Goal: Download file/media

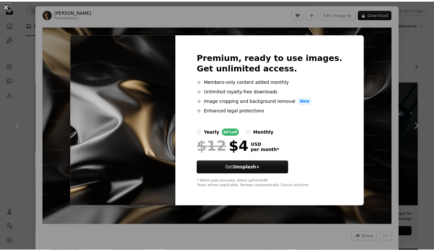
scroll to position [1929, 0]
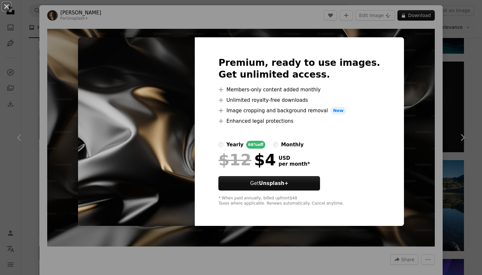
click at [195, 186] on img at bounding box center [136, 131] width 117 height 189
click at [391, 35] on div "An X shape Premium, ready to use images. Get unlimited access. A plus sign Memb…" at bounding box center [241, 137] width 482 height 275
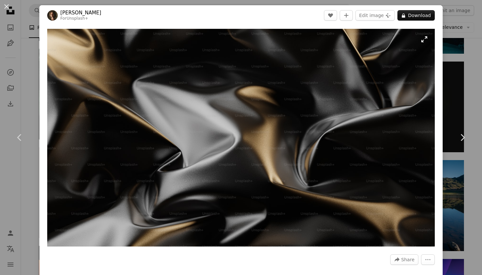
click at [423, 40] on img "Zoom in on this image" at bounding box center [240, 138] width 387 height 218
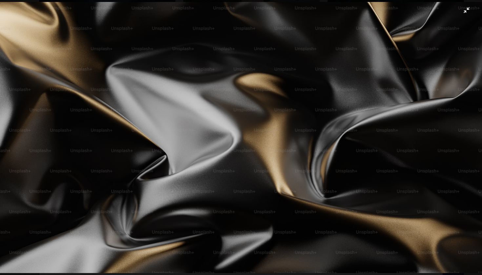
click at [463, 10] on img "Zoom out on this image" at bounding box center [241, 137] width 482 height 271
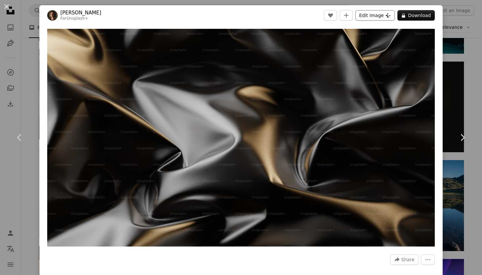
click at [390, 15] on icon "Plus sign for Unsplash+" at bounding box center [387, 15] width 5 height 5
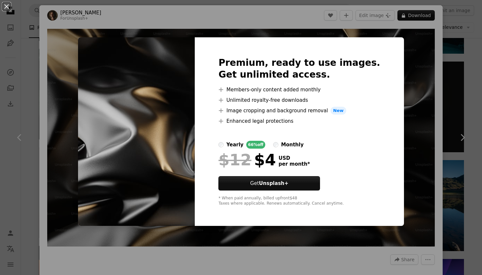
click at [395, 156] on div "An X shape Premium, ready to use images. Get unlimited access. A plus sign Memb…" at bounding box center [241, 137] width 482 height 275
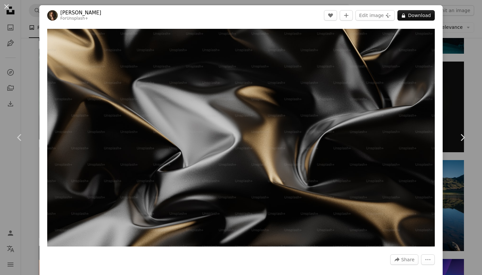
click at [395, 156] on img "Zoom in on this image" at bounding box center [240, 138] width 387 height 218
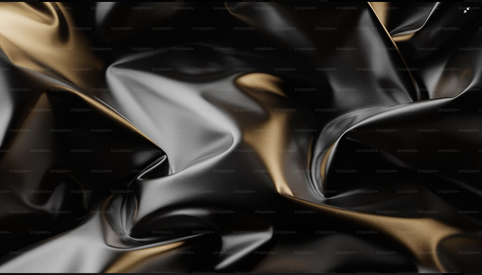
click at [406, 217] on img "Zoom out on this image" at bounding box center [241, 137] width 482 height 271
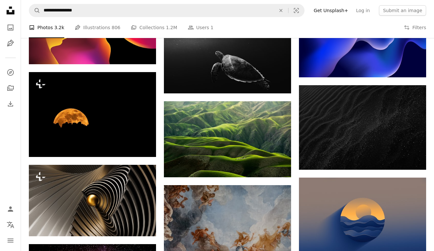
scroll to position [2055, 0]
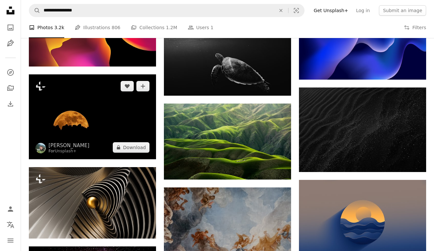
click at [131, 106] on img at bounding box center [92, 116] width 127 height 85
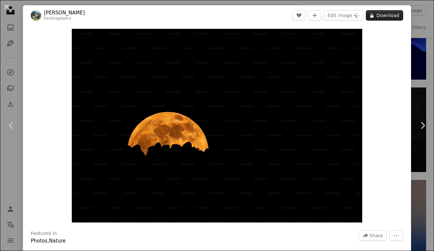
click at [383, 13] on button "A lock Download" at bounding box center [384, 15] width 37 height 10
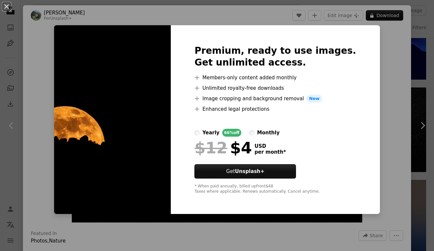
click at [384, 159] on div "An X shape Premium, ready to use images. Get unlimited access. A plus sign Memb…" at bounding box center [217, 125] width 434 height 251
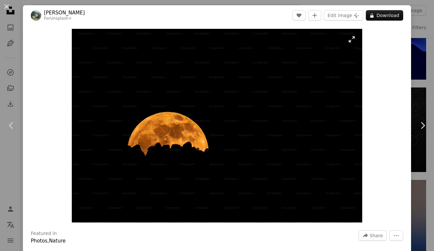
scroll to position [0, 0]
